Goal: Information Seeking & Learning: Learn about a topic

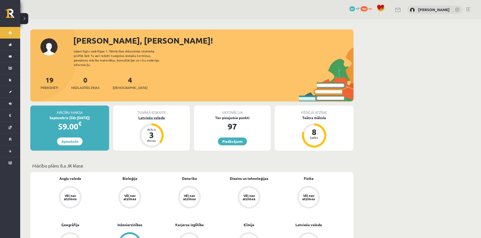
click at [151, 115] on div "Latviešu valoda" at bounding box center [151, 117] width 77 height 5
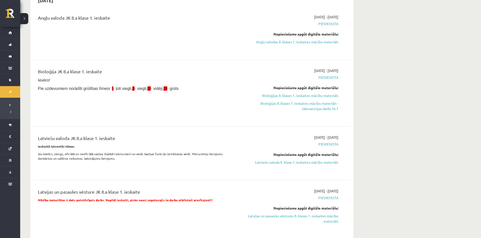
scroll to position [76, 0]
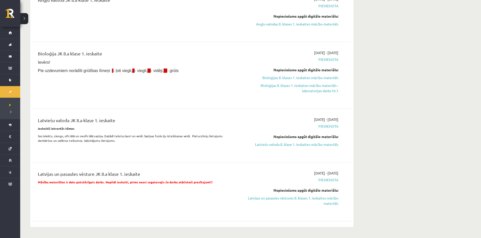
click at [266, 199] on link "Latvijas un pasaules vēstures 8. klases 1. ieskaites mācību materiāls" at bounding box center [290, 201] width 95 height 11
click at [261, 26] on link "Angļu valodas 8. klases 1. ieskaites mācību materiāls" at bounding box center [290, 23] width 95 height 5
click at [263, 23] on link "Angļu valodas 8. klases 1. ieskaites mācību materiāls" at bounding box center [290, 23] width 95 height 5
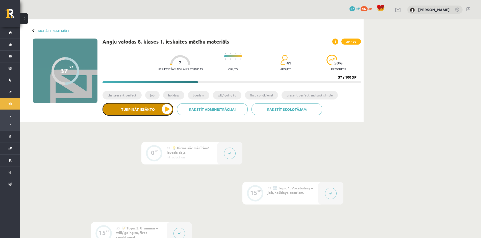
click at [159, 106] on button "Turpināt iesākto" at bounding box center [137, 109] width 71 height 13
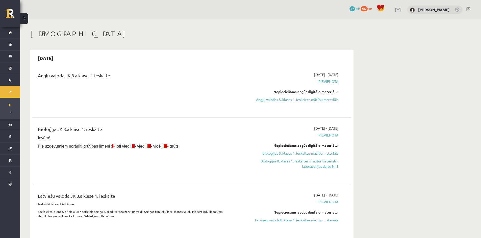
scroll to position [75, 0]
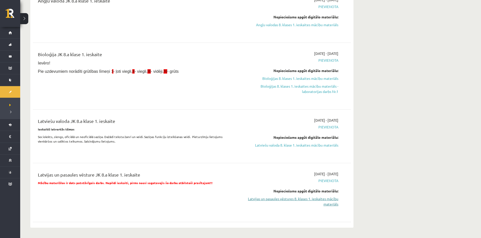
click at [264, 197] on link "Latvijas un pasaules vēstures 8. klases 1. ieskaites mācību materiāls" at bounding box center [290, 202] width 95 height 11
click at [261, 21] on div "Nepieciešams apgūt digitālo materiālu: Angļu valodas 8. klases 1. ieskaites māc…" at bounding box center [290, 20] width 95 height 13
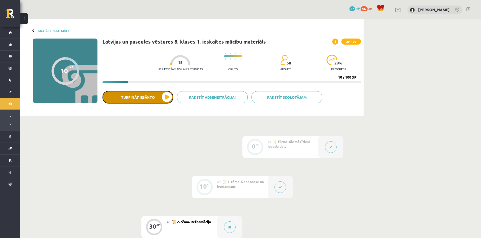
click at [161, 91] on button "Turpināt iesākto" at bounding box center [137, 97] width 71 height 13
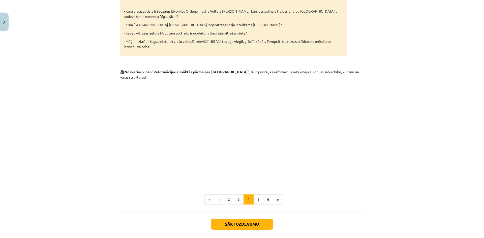
scroll to position [848, 0]
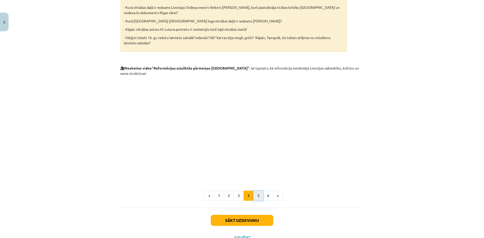
click at [259, 191] on button "5" at bounding box center [259, 196] width 10 height 10
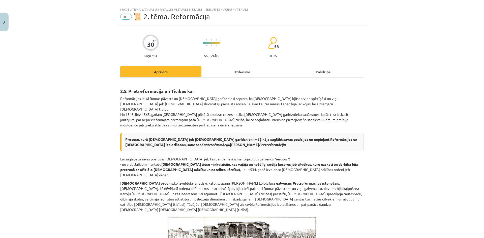
scroll to position [76, 0]
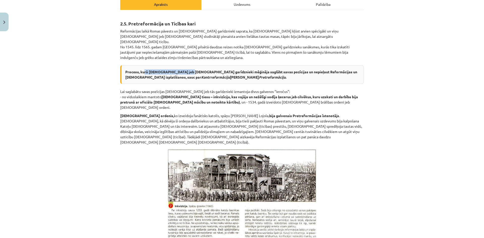
drag, startPoint x: 144, startPoint y: 67, endPoint x: 194, endPoint y: 68, distance: 50.5
click at [186, 70] on b "Procesu, kurā [DEMOGRAPHIC_DATA] jeb [DEMOGRAPHIC_DATA] garīdznieki mēģināja sa…" at bounding box center [241, 75] width 232 height 10
click at [188, 70] on b "Procesu, kurā [DEMOGRAPHIC_DATA] jeb [DEMOGRAPHIC_DATA] garīdznieki mēģināja sa…" at bounding box center [241, 75] width 232 height 10
drag, startPoint x: 194, startPoint y: 68, endPoint x: 200, endPoint y: 69, distance: 6.3
click at [200, 69] on div "Procesu, kurā [DEMOGRAPHIC_DATA] jeb [DEMOGRAPHIC_DATA] garīdznieki mēģināja sa…" at bounding box center [242, 74] width 244 height 19
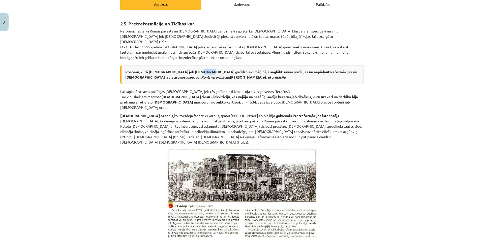
click at [202, 69] on div "Procesu, kurā [DEMOGRAPHIC_DATA] jeb [DEMOGRAPHIC_DATA] garīdznieki mēģināja sa…" at bounding box center [242, 74] width 244 height 19
drag, startPoint x: 206, startPoint y: 69, endPoint x: 233, endPoint y: 67, distance: 27.3
click at [231, 68] on div "Procesu, kurā [DEMOGRAPHIC_DATA] jeb [DEMOGRAPHIC_DATA] garīdznieki mēģināja sa…" at bounding box center [242, 74] width 244 height 19
drag, startPoint x: 241, startPoint y: 67, endPoint x: 246, endPoint y: 66, distance: 4.6
click at [241, 70] on b "Procesu, kurā [DEMOGRAPHIC_DATA] jeb [DEMOGRAPHIC_DATA] garīdznieki mēģināja sa…" at bounding box center [241, 75] width 232 height 10
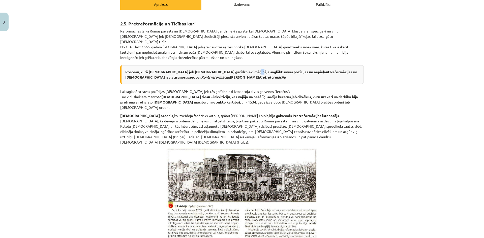
drag, startPoint x: 246, startPoint y: 66, endPoint x: 249, endPoint y: 66, distance: 3.5
click at [248, 70] on b "Procesu, kurā [DEMOGRAPHIC_DATA] jeb [DEMOGRAPHIC_DATA] garīdznieki mēģināja sa…" at bounding box center [241, 75] width 232 height 10
click at [273, 70] on b "Procesu, kurā [DEMOGRAPHIC_DATA] jeb [DEMOGRAPHIC_DATA] garīdznieki mēģināja sa…" at bounding box center [241, 75] width 232 height 10
drag, startPoint x: 174, startPoint y: 73, endPoint x: 191, endPoint y: 73, distance: 17.7
click at [201, 75] on em "Kontrreformāciju" at bounding box center [215, 77] width 29 height 5
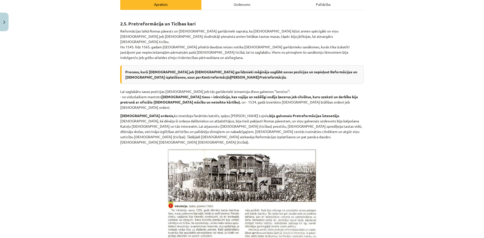
click at [195, 73] on b "Procesu, kurā [DEMOGRAPHIC_DATA] jeb [DEMOGRAPHIC_DATA] garīdznieki mēģināja sa…" at bounding box center [241, 75] width 232 height 10
drag, startPoint x: 197, startPoint y: 73, endPoint x: 202, endPoint y: 73, distance: 5.3
click at [259, 75] on em "Pretreformāciju" at bounding box center [272, 77] width 27 height 5
drag, startPoint x: 205, startPoint y: 74, endPoint x: 216, endPoint y: 73, distance: 11.1
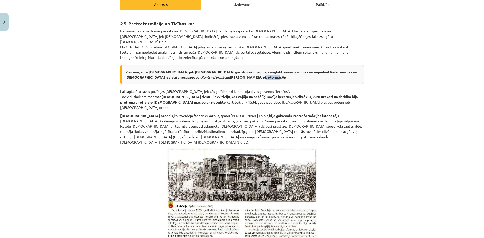
click at [259, 75] on em "Pretreformāciju" at bounding box center [272, 77] width 27 height 5
click at [376, 90] on div "Mācību tēma: Latvijas un pasaules vēstures 8. klases 1. ieskaites mācību materi…" at bounding box center [242, 119] width 484 height 238
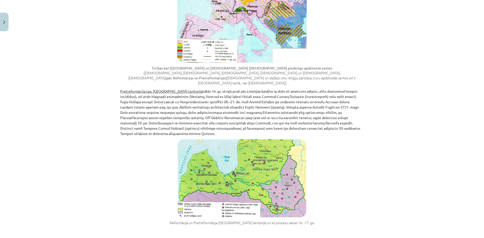
scroll to position [429, 0]
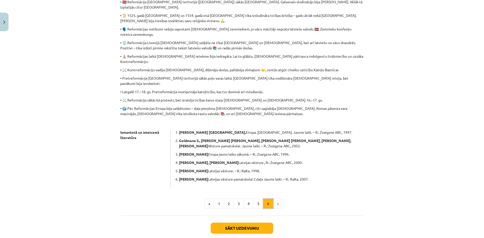
scroll to position [210, 0]
